Goal: Task Accomplishment & Management: Complete application form

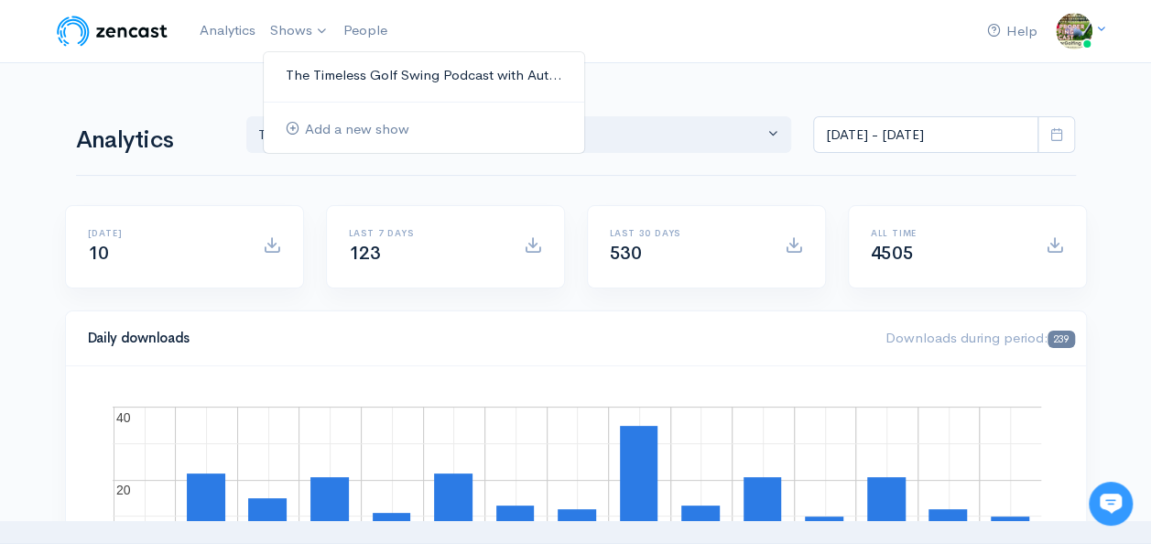
click at [370, 69] on link "The Timeless Golf Swing Podcast with Aut..." at bounding box center [424, 76] width 321 height 32
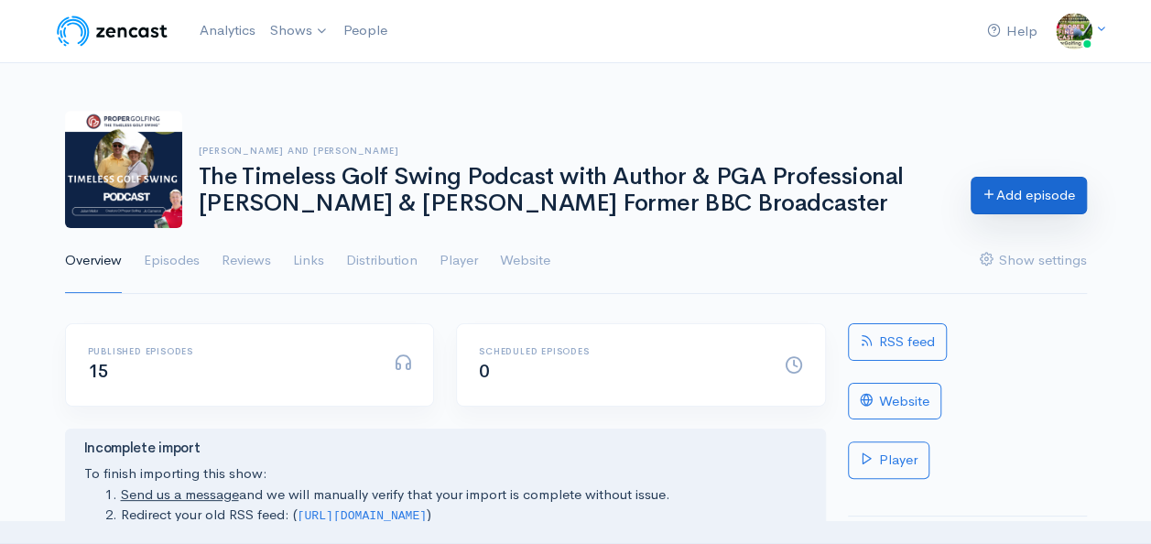
click at [1009, 201] on link "Add episode" at bounding box center [1029, 196] width 116 height 38
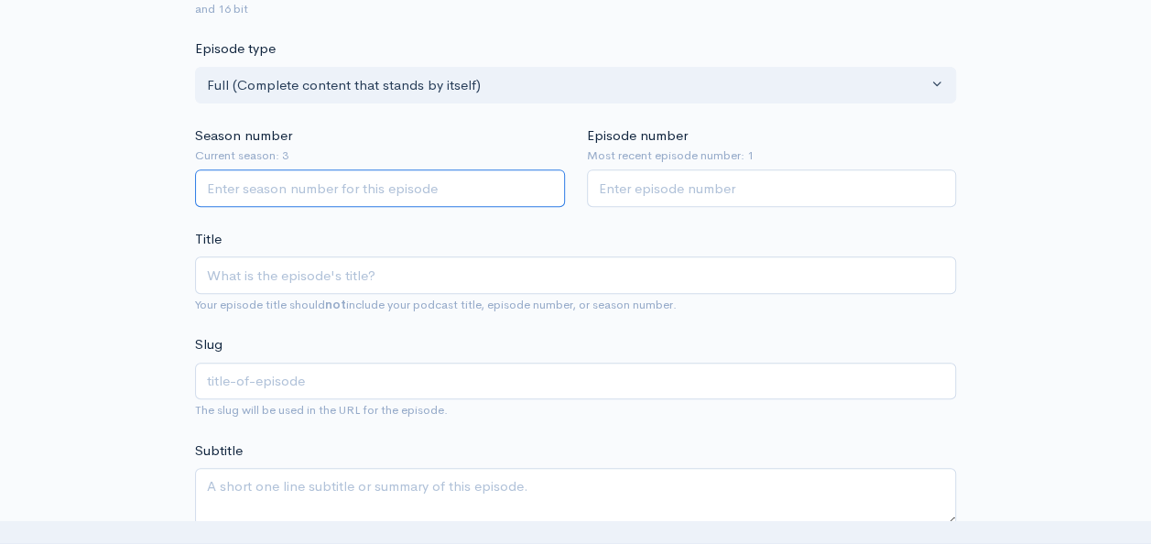
click at [383, 182] on input "Season number" at bounding box center [380, 188] width 370 height 38
type input "3"
click at [627, 187] on input "Episode number" at bounding box center [772, 188] width 370 height 38
type input "2"
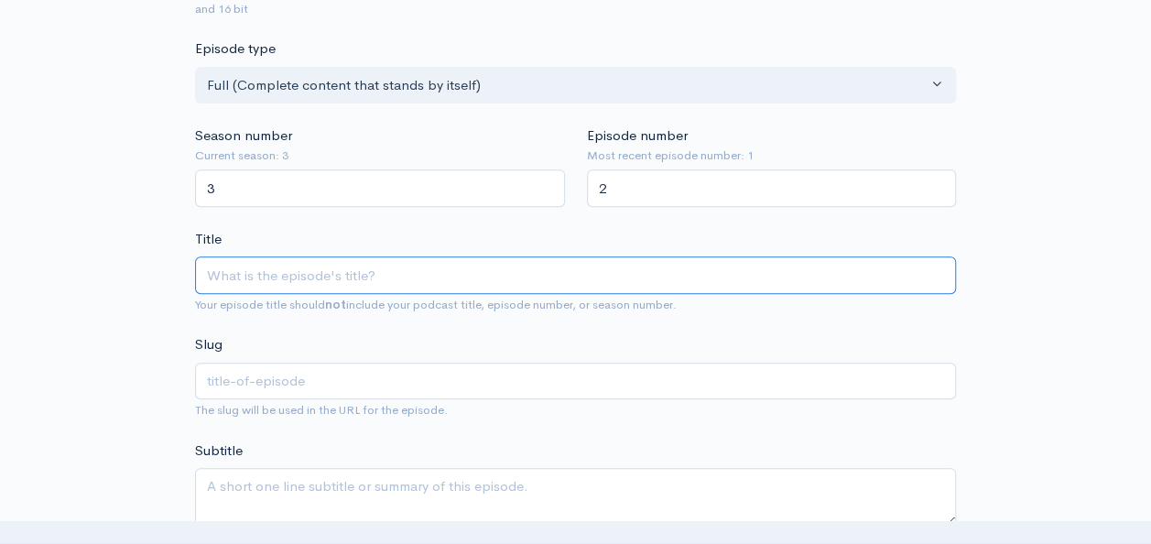
click at [497, 275] on input "Title" at bounding box center [575, 275] width 761 height 38
type input "f"
type input "fu"
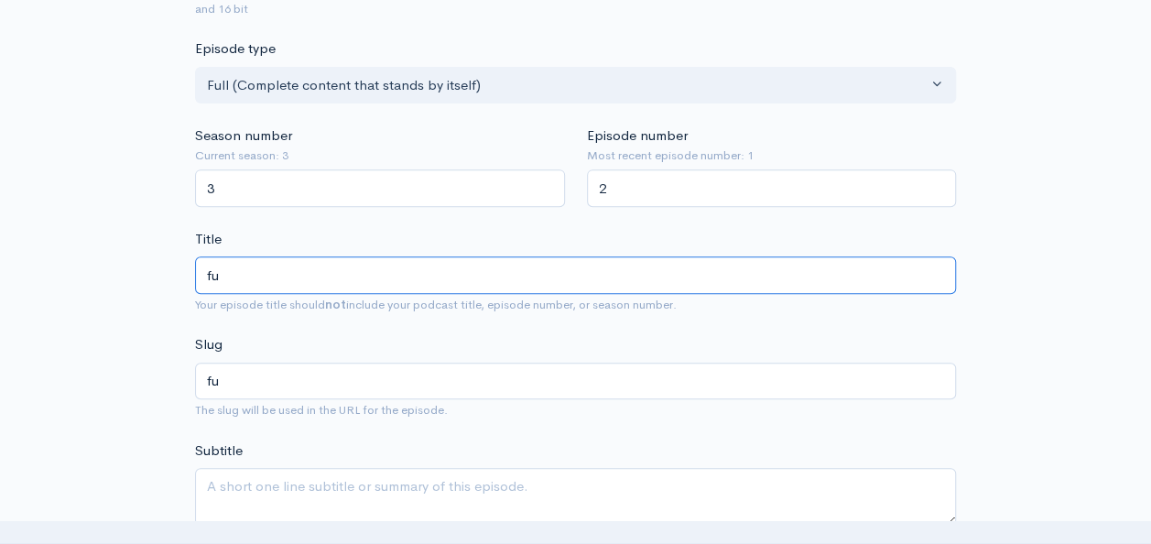
type input "fun"
type input "fu"
type input "f"
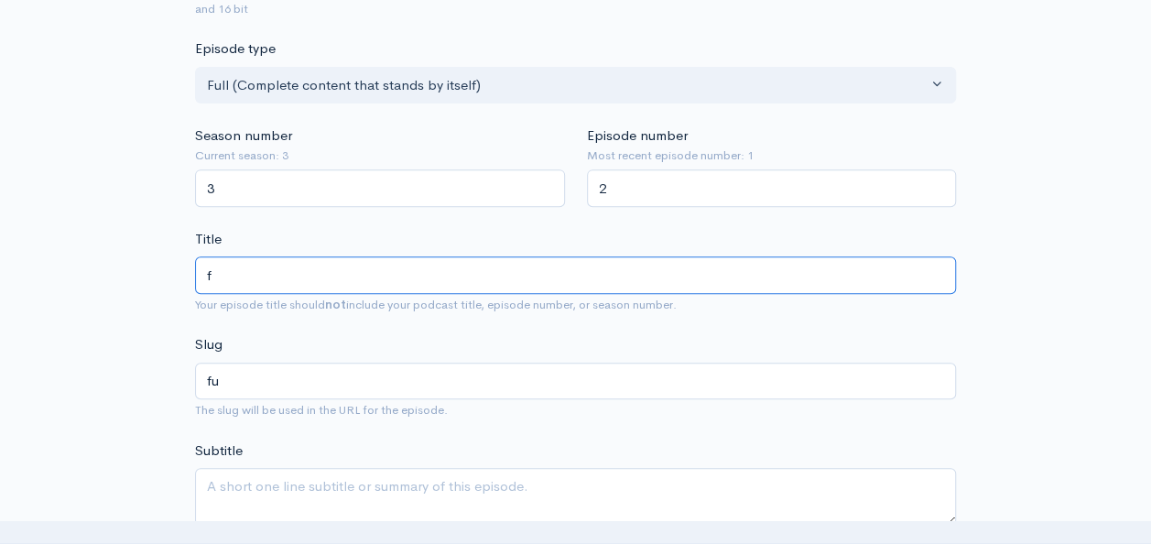
type input "f"
type input "fU"
type input "fu"
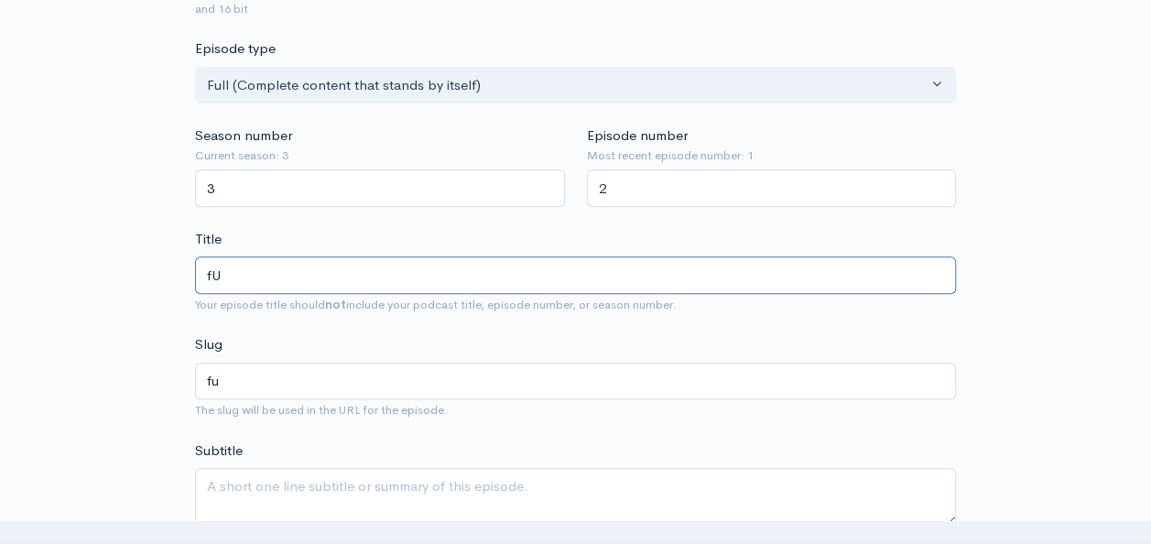
type input "fUN"
type input "fun"
type input "fU"
type input "fu"
type input "f"
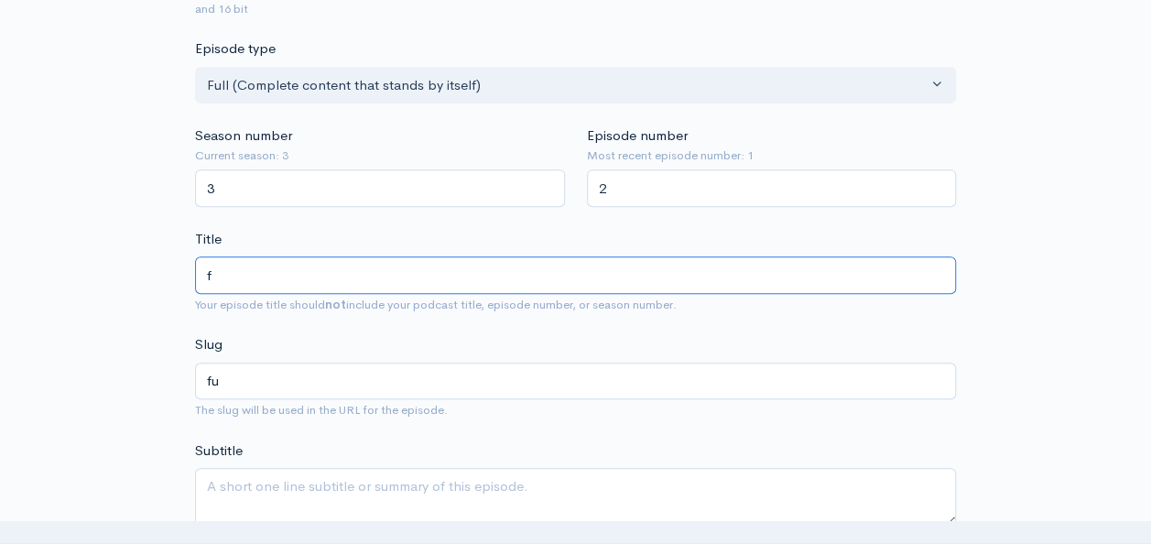
type input "f"
type input "F"
type input "f"
type input "Fu"
type input "fu"
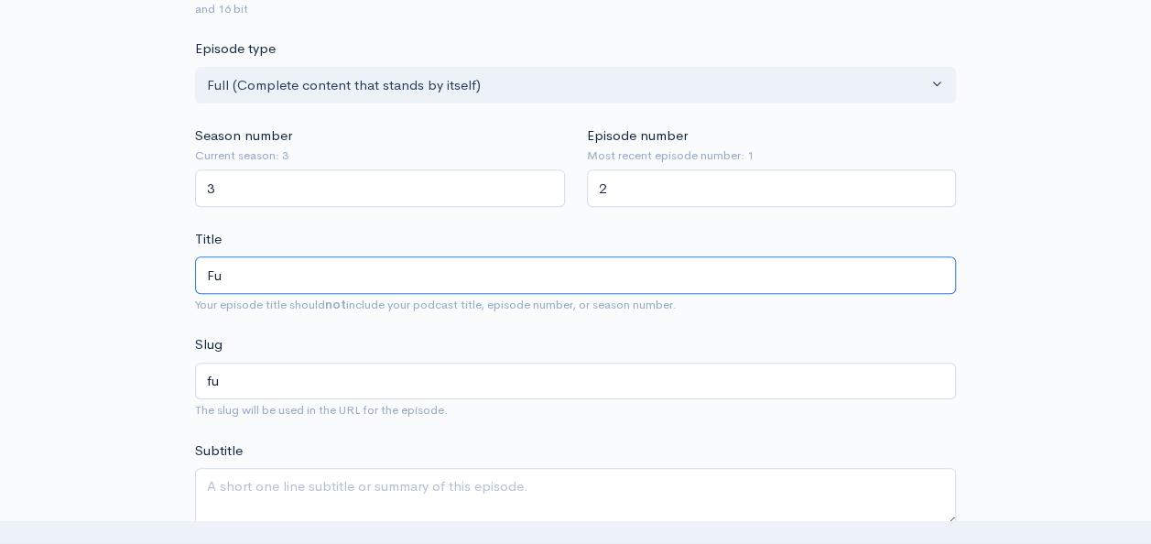
type input "Fun"
type input "fun"
type input "Fun G"
type input "fun-g"
type input "Fun Gl"
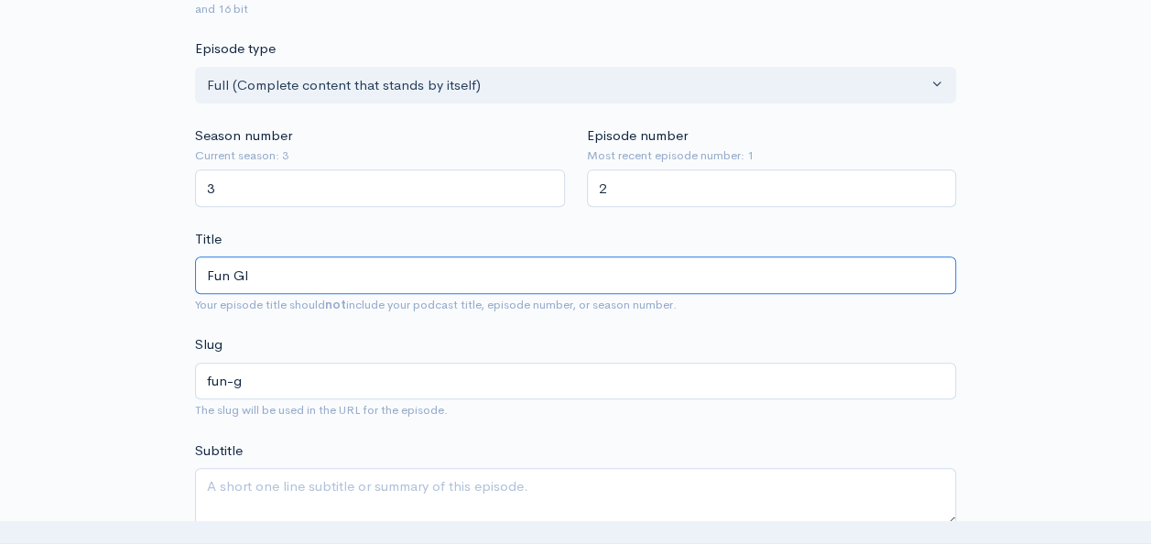
type input "fun-gl"
type input "Fun Glo"
type input "fun-glo"
type input "Fun Glof"
type input "fun-glof"
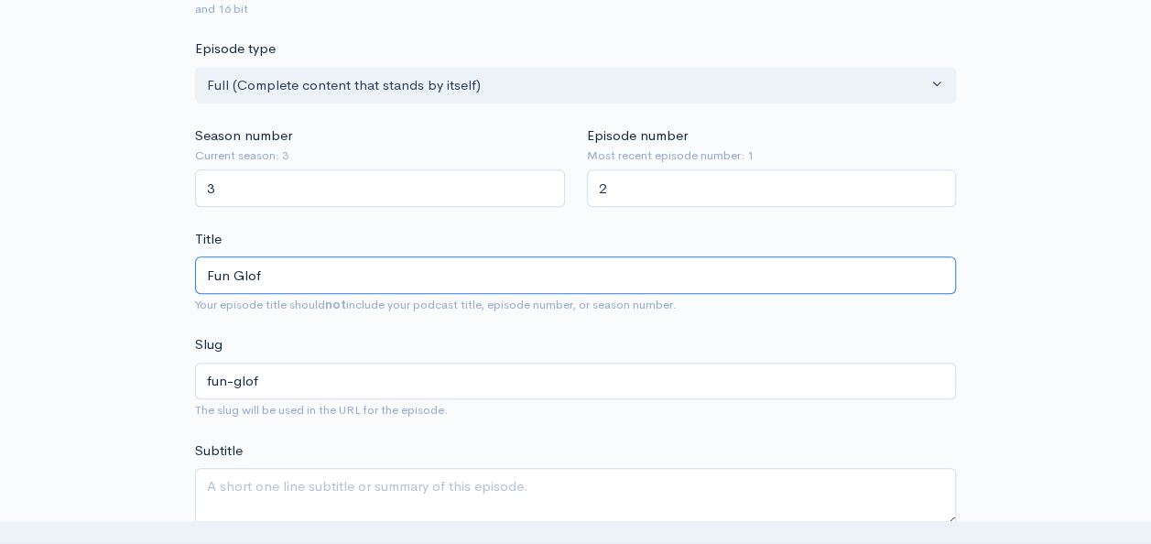
type input "Fun Glof S"
type input "fun-glof-s"
type input "Fun Glof St"
type input "fun-glof-st"
type input "Fun Glof Sto"
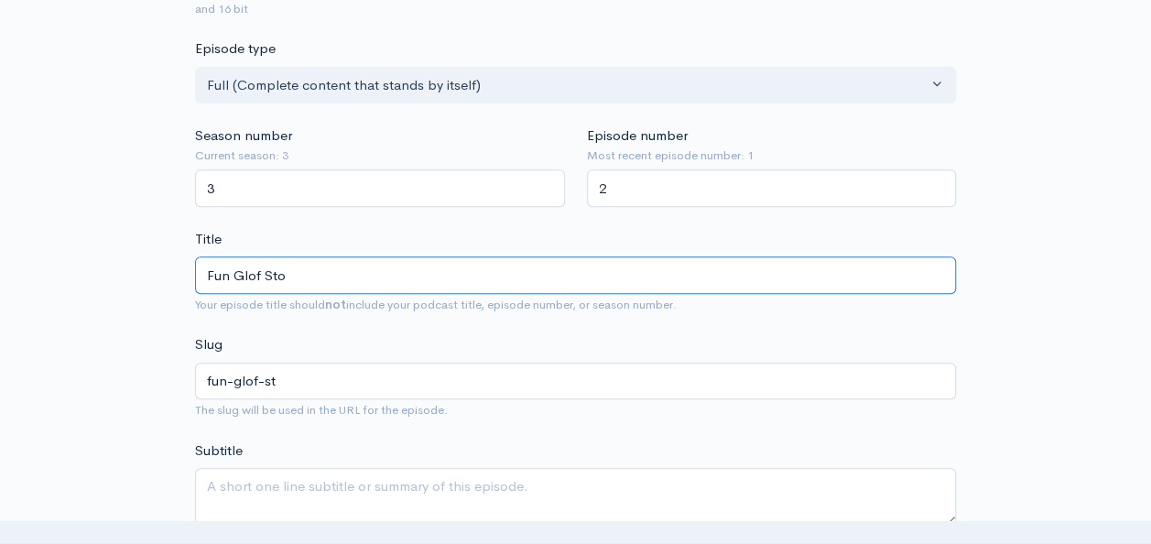
type input "fun-glof-sto"
type input "Fun Glof St"
type input "fun-glof-st"
type input "Fun Glof S"
type input "fun-glof-s"
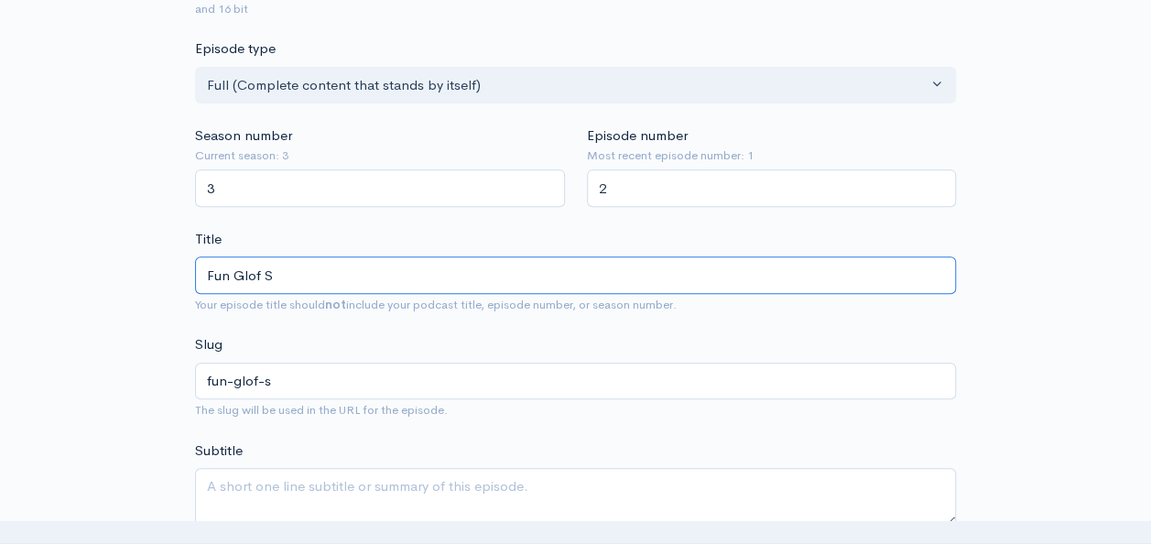
type input "Fun Glof"
type input "fun-glof"
type input "Fun Glo"
type input "fun-glo"
type input "Fun Gl"
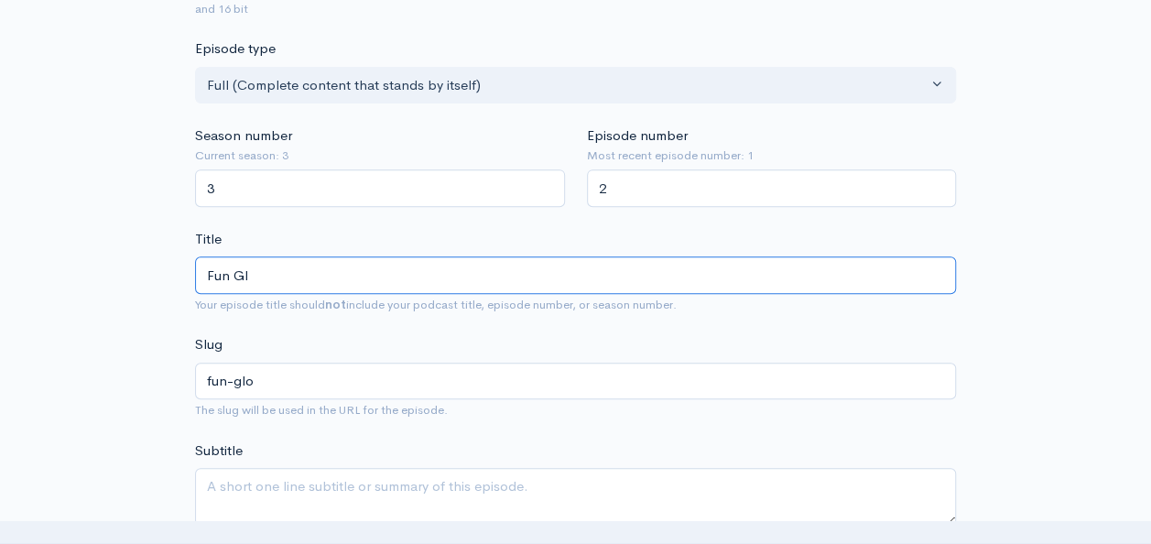
type input "fun-gl"
type input "Fun G"
type input "fun-g"
type input "Fun Go"
type input "fun-go"
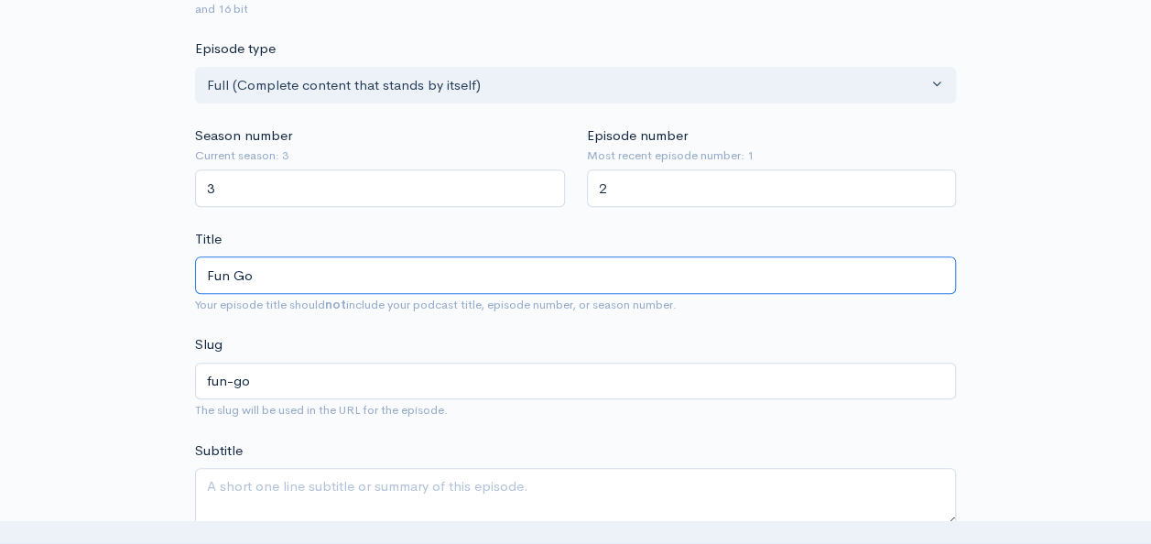
type input "Fun Gol"
type input "fun-gol"
type input "Fun Golf"
type input "fun-golf"
type input "Fun Golf S"
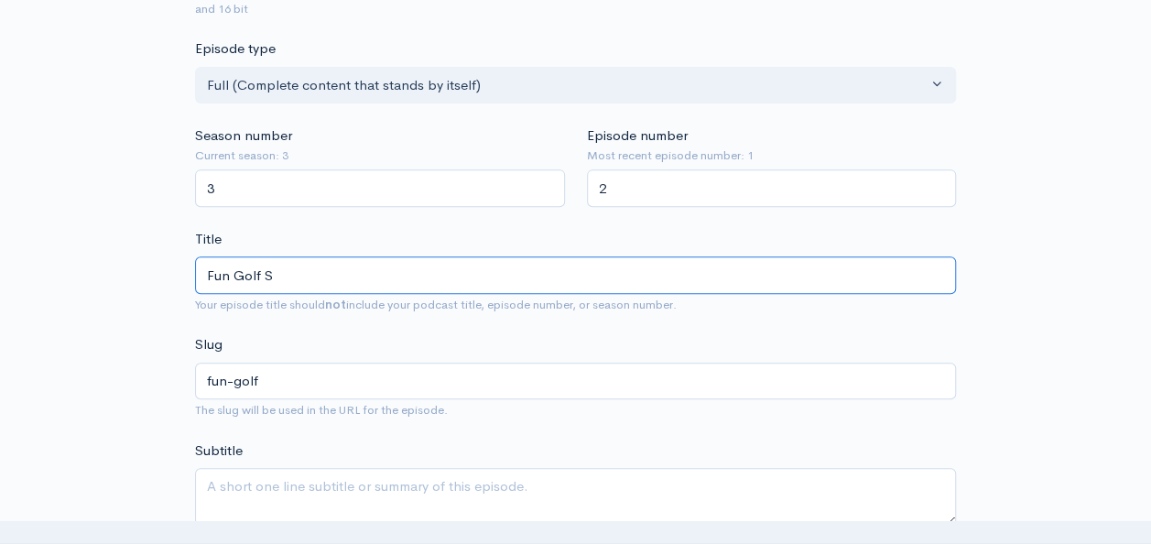
type input "fun-golf-s"
type input "Fun Golf St"
type input "fun-golf-st"
type input "Fun Golf Sto"
type input "fun-golf-sto"
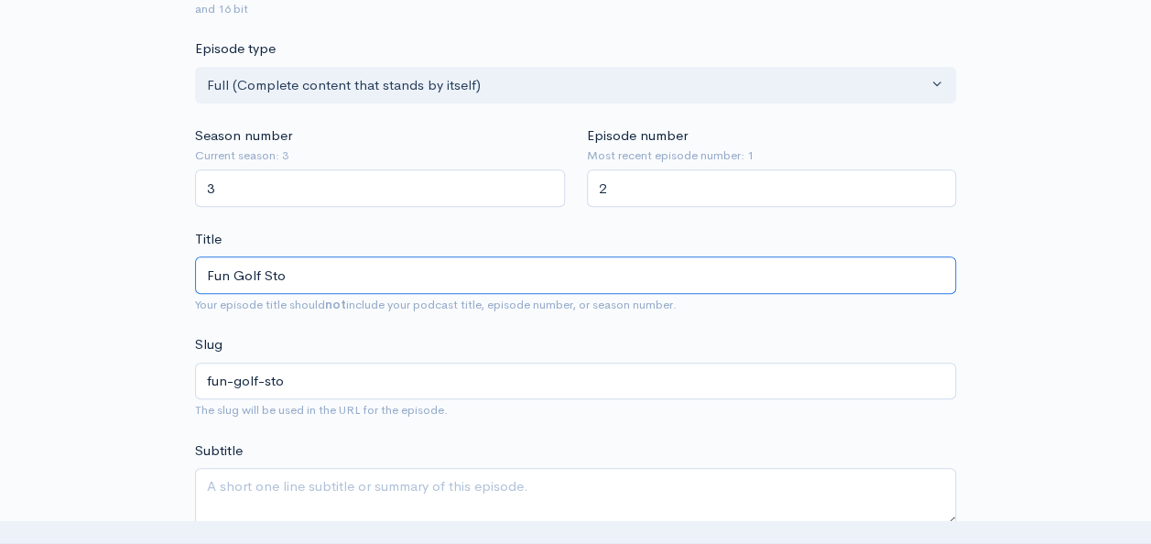
type input "Fun Golf Stor"
type input "fun-golf-stor"
type input "Fun Golf Stori"
type input "fun-golf-stori"
type input "Fun Golf [PERSON_NAME]"
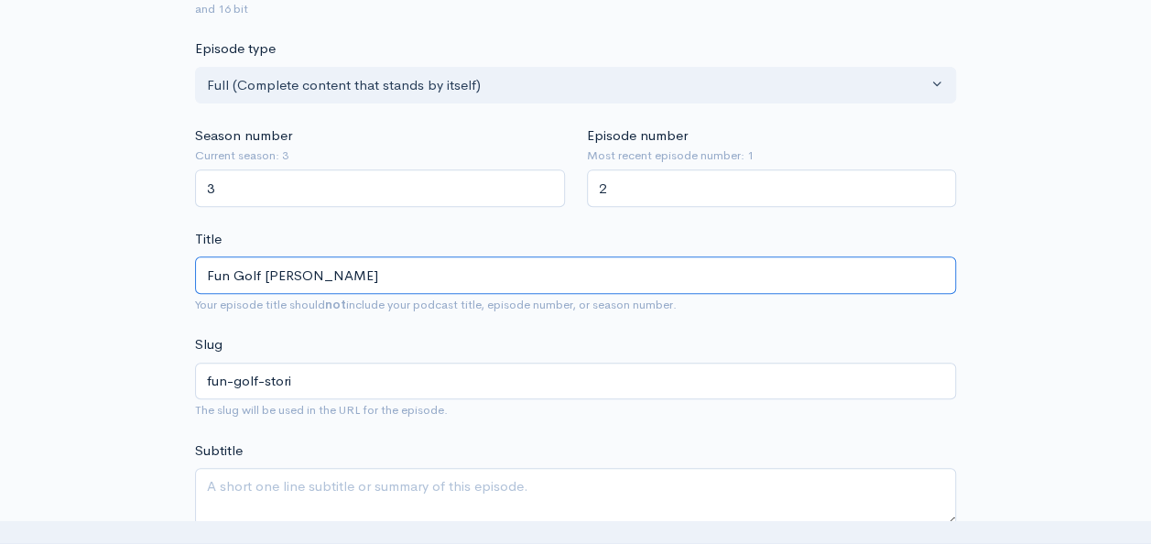
type input "fun-golf-[PERSON_NAME]"
type input "Fun Golf Stories"
type input "fun-golf-stories"
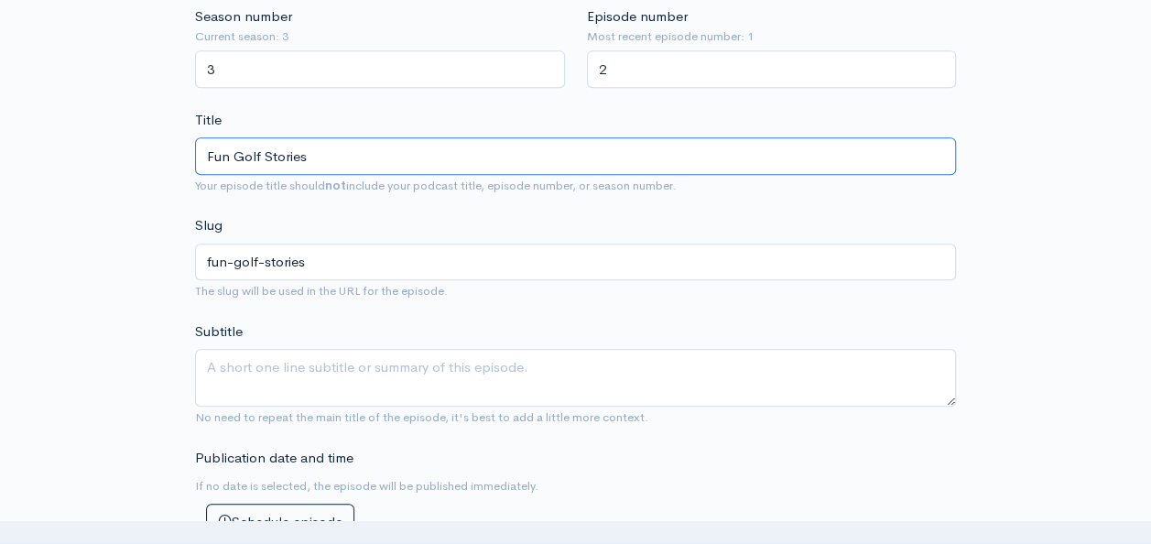
scroll to position [476, 0]
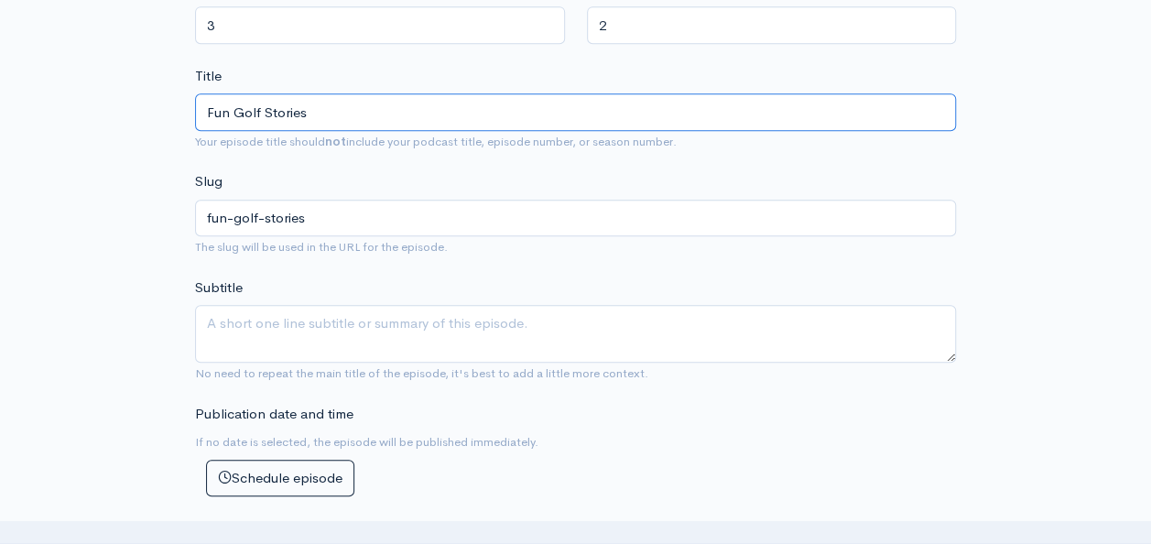
type input "Fun Golf Stories"
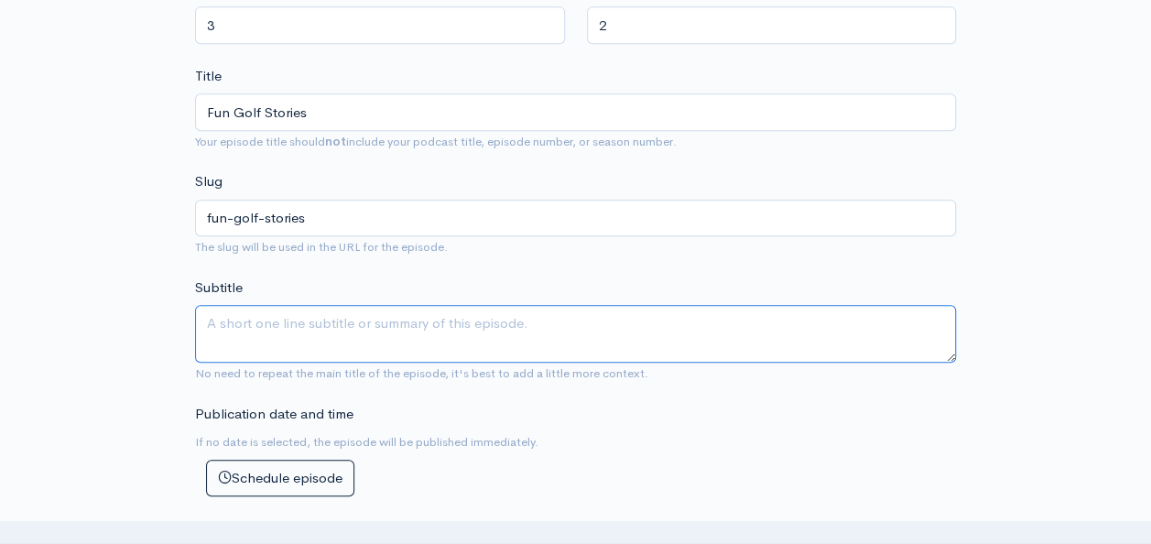
click at [608, 317] on textarea "Subtitle" at bounding box center [575, 334] width 761 height 58
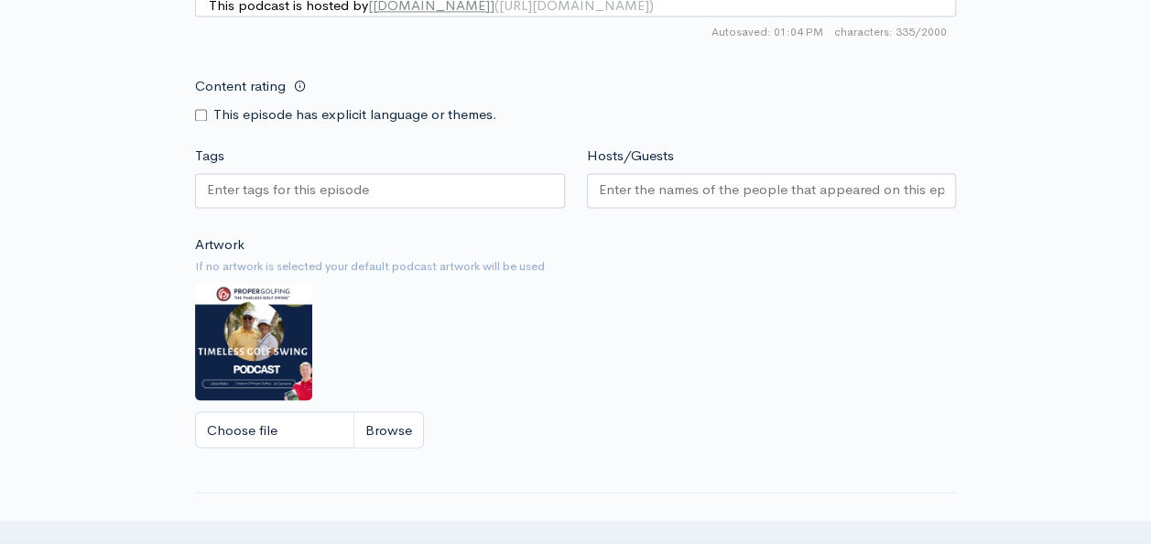
scroll to position [1382, 0]
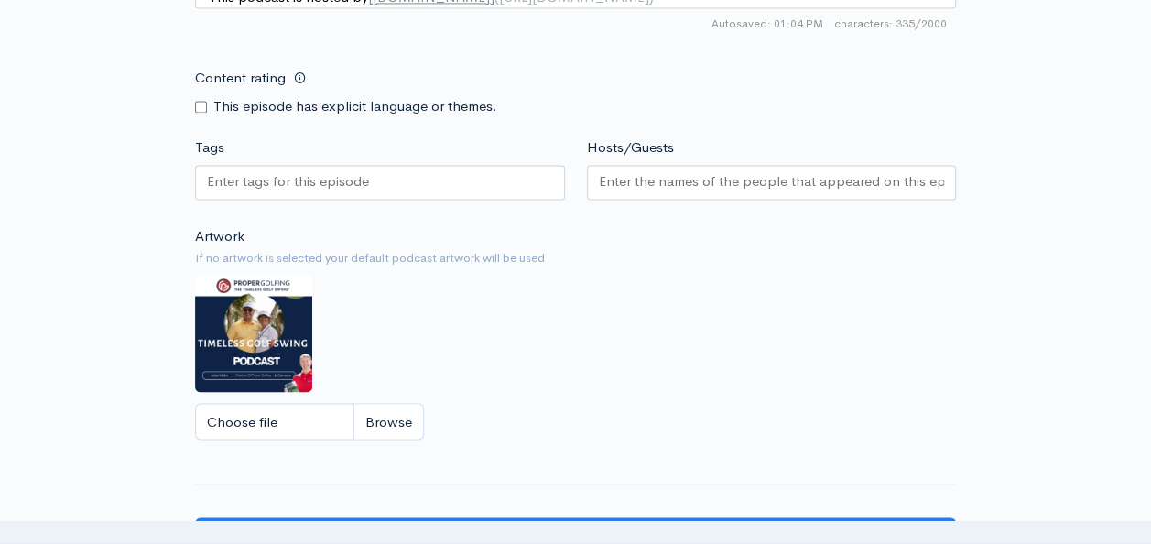
type textarea "[PERSON_NAME] and [PERSON_NAME] share their fun golf stories"
click at [395, 416] on input "Choose file" at bounding box center [309, 422] width 229 height 38
click at [387, 408] on input "Choose file" at bounding box center [309, 422] width 229 height 38
